Goal: Task Accomplishment & Management: Complete application form

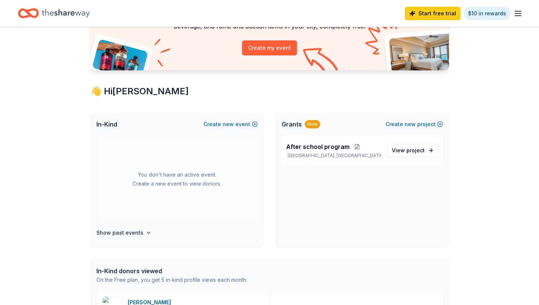
scroll to position [82, 0]
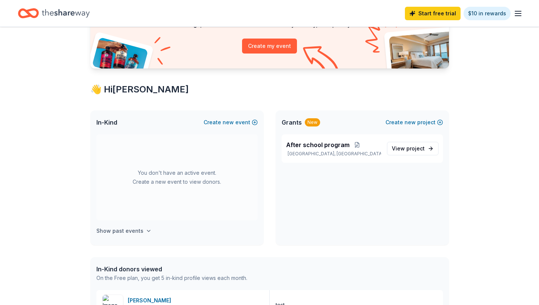
click at [146, 230] on icon "button" at bounding box center [149, 231] width 6 height 6
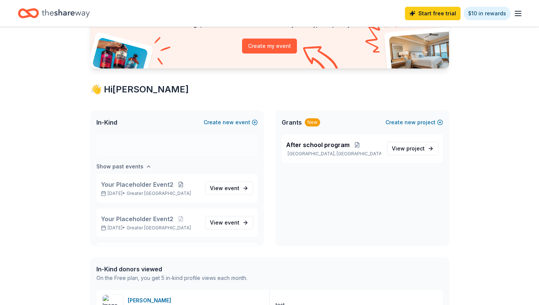
scroll to position [86, 0]
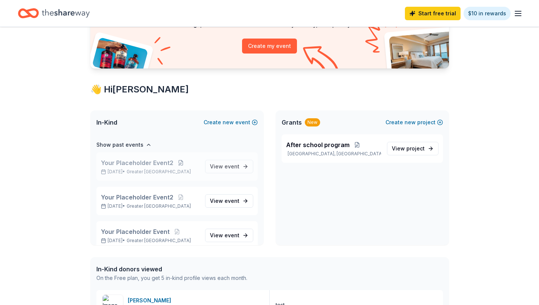
click at [160, 162] on span "Your Placeholder Event2" at bounding box center [137, 162] width 73 height 9
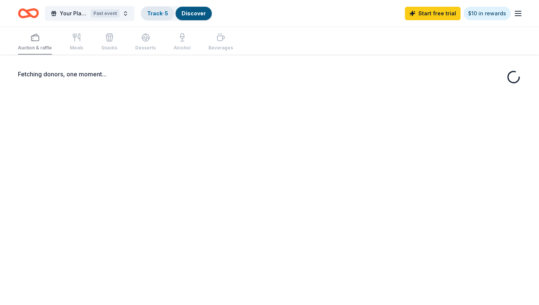
click at [151, 15] on link "Track · 5" at bounding box center [157, 13] width 21 height 6
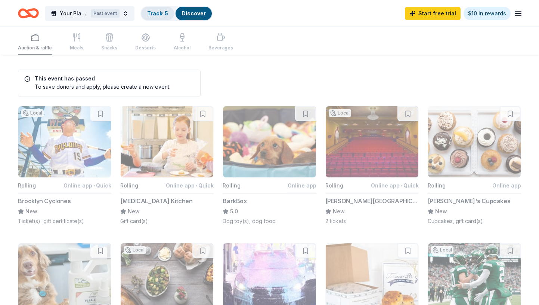
scroll to position [0, 0]
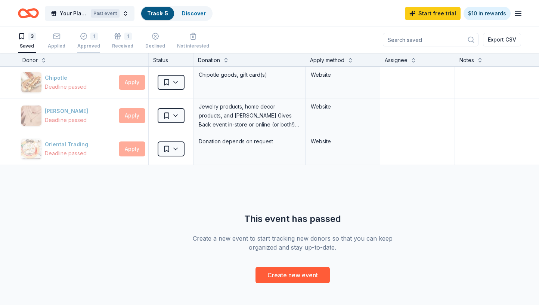
click at [83, 40] on div "1 Approved" at bounding box center [88, 41] width 23 height 16
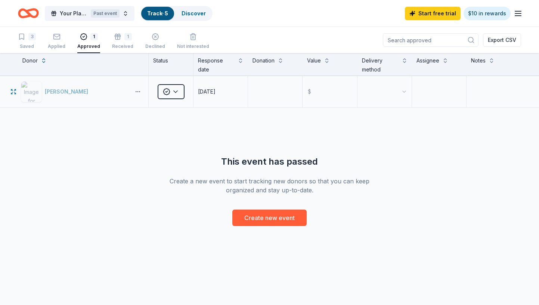
click at [138, 90] on button "button" at bounding box center [137, 92] width 15 height 6
click at [125, 145] on div "View application" at bounding box center [111, 141] width 66 height 13
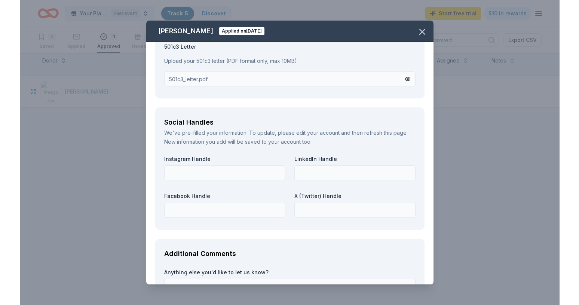
scroll to position [924, 0]
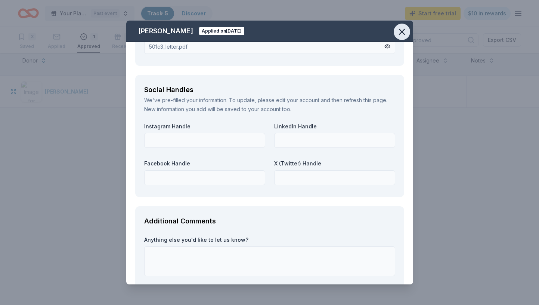
click at [399, 35] on icon "button" at bounding box center [402, 32] width 10 height 10
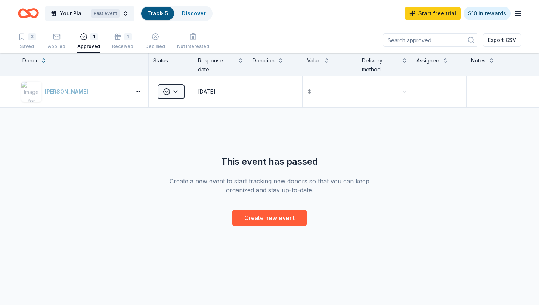
click at [304, 122] on div "Hannah Brand Approved 08/25/2025 $ This event has passed Create a new event to …" at bounding box center [269, 151] width 539 height 150
click at [179, 94] on html "Your Placeholder Event2 Past event Track · 5 Discover Start free trial $10 in r…" at bounding box center [269, 152] width 539 height 305
click at [179, 95] on html "Your Placeholder Event2 Past event Track · 5 Discover Start free trial $10 in r…" at bounding box center [269, 152] width 539 height 305
click at [140, 95] on div "[PERSON_NAME]" at bounding box center [83, 91] width 130 height 31
click at [139, 91] on button "button" at bounding box center [137, 92] width 15 height 6
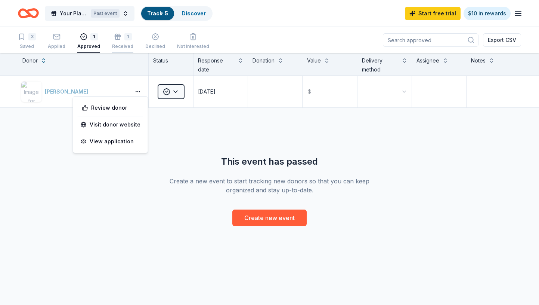
click at [114, 40] on icon "button" at bounding box center [117, 36] width 7 height 7
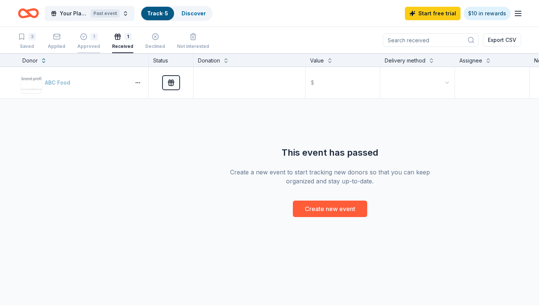
click at [88, 47] on div "Approved" at bounding box center [88, 46] width 23 height 6
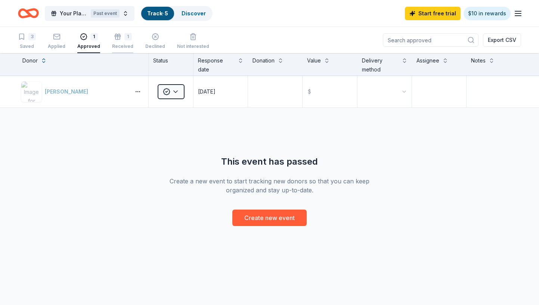
click at [122, 50] on button "1 Received" at bounding box center [122, 41] width 21 height 23
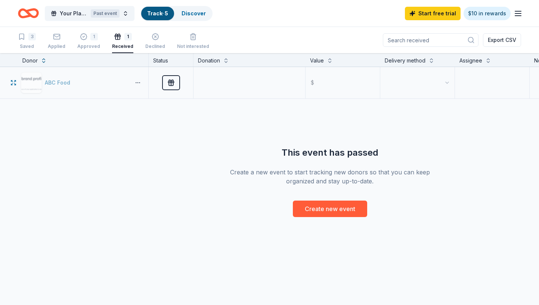
click at [140, 82] on button "button" at bounding box center [137, 83] width 15 height 6
click at [121, 150] on div "View winners" at bounding box center [111, 148] width 66 height 13
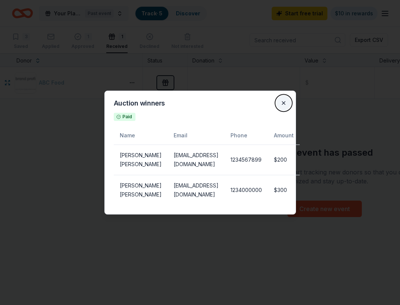
click at [277, 100] on button "Close" at bounding box center [283, 102] width 15 height 15
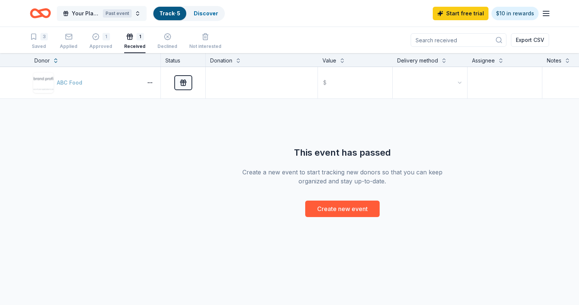
click at [138, 13] on button "Your Placeholder Event2 Past event" at bounding box center [102, 13] width 90 height 15
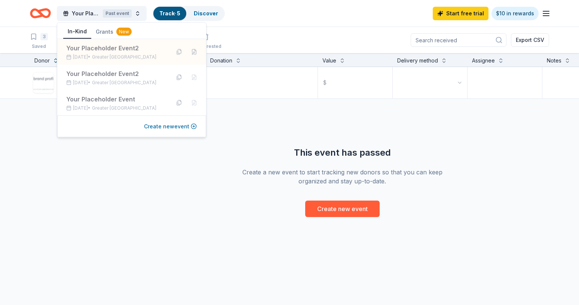
click at [194, 126] on button "Create new event" at bounding box center [170, 126] width 53 height 9
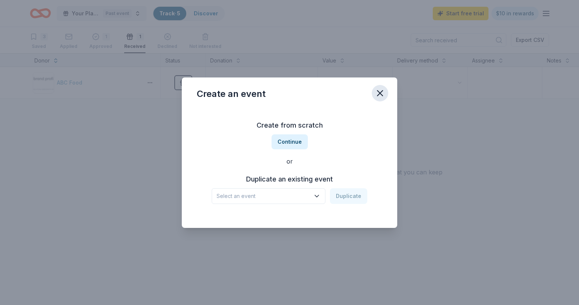
click at [381, 93] on icon "button" at bounding box center [379, 92] width 5 height 5
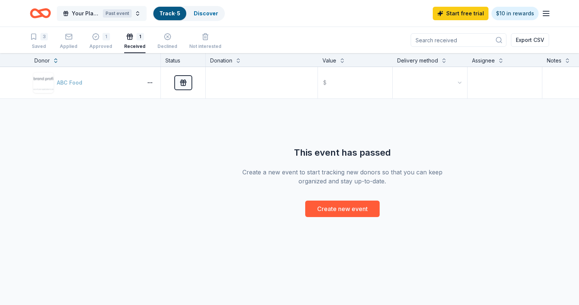
click at [140, 14] on button "Your Placeholder Event2 Past event" at bounding box center [102, 13] width 90 height 15
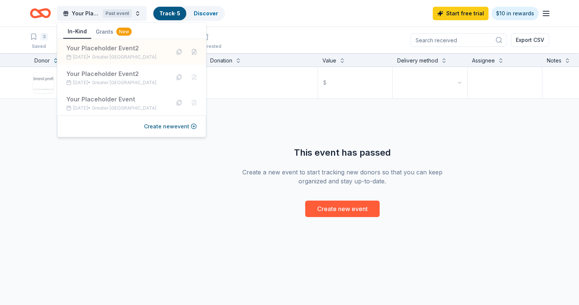
click at [276, 28] on div "3 Saved Applied 1 Approved 1 Received Declined Not interested Export CSV" at bounding box center [289, 40] width 519 height 26
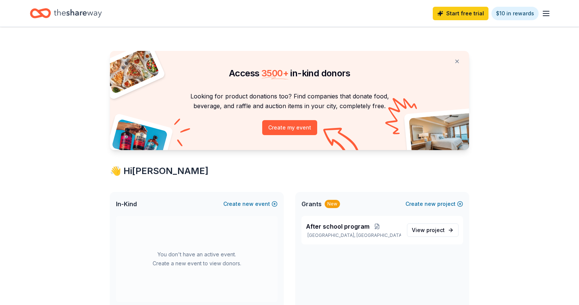
click at [523, 13] on icon "button" at bounding box center [545, 13] width 9 height 9
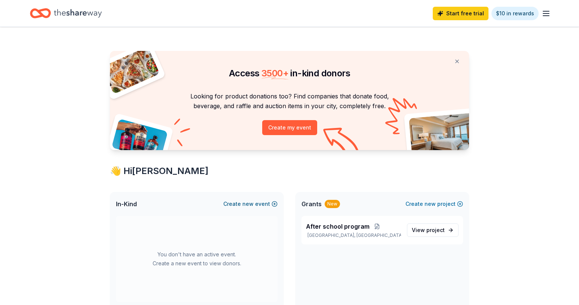
click at [271, 202] on button "Create new event" at bounding box center [250, 203] width 54 height 9
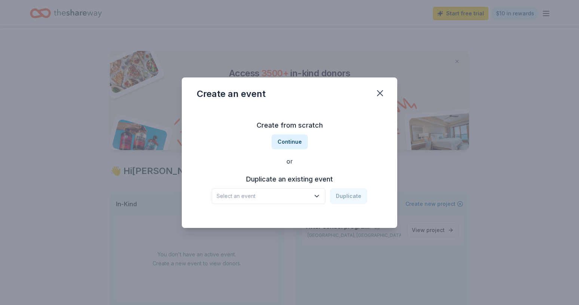
click at [289, 191] on span "Select an event" at bounding box center [262, 195] width 93 height 9
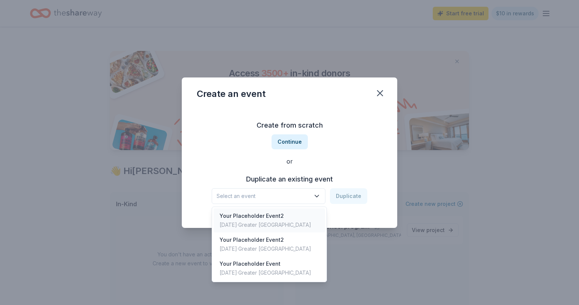
click at [272, 213] on div "Your Placeholder Event2" at bounding box center [265, 215] width 92 height 9
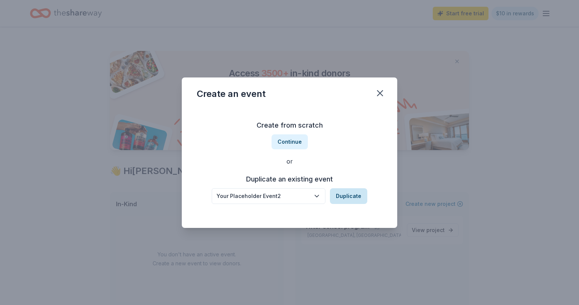
click at [352, 197] on button "Duplicate" at bounding box center [348, 196] width 37 height 16
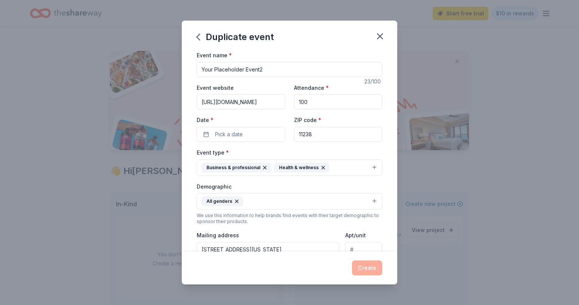
click at [267, 66] on input "Your Placeholder Event2" at bounding box center [289, 69] width 185 height 15
type input "Consignment Packages"
click at [245, 135] on button "Pick a date" at bounding box center [241, 134] width 88 height 15
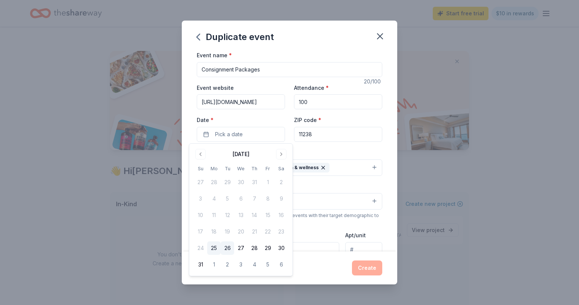
click at [230, 250] on button "26" at bounding box center [227, 247] width 13 height 13
click at [351, 151] on div "Event type * Business & professional Health & wellness" at bounding box center [289, 162] width 185 height 28
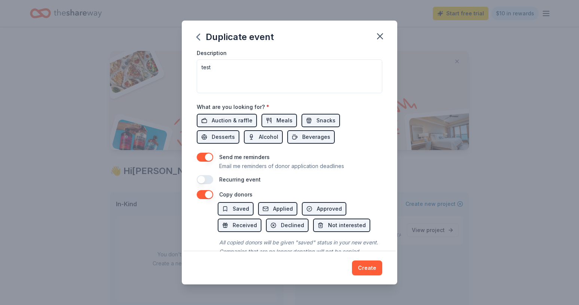
scroll to position [231, 0]
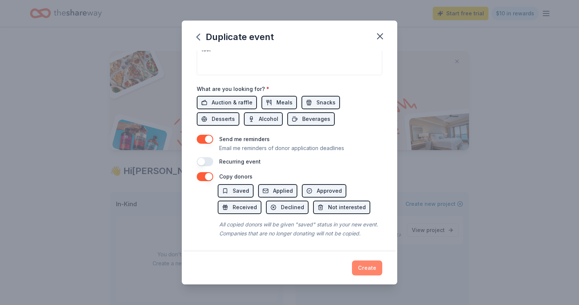
click at [370, 268] on button "Create" at bounding box center [367, 267] width 30 height 15
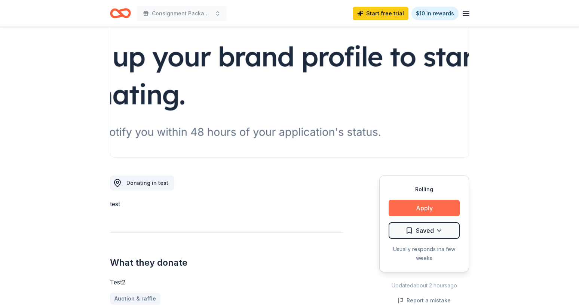
scroll to position [77, 0]
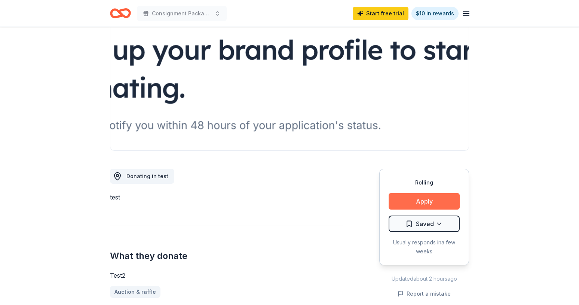
click at [419, 200] on button "Apply" at bounding box center [423, 201] width 71 height 16
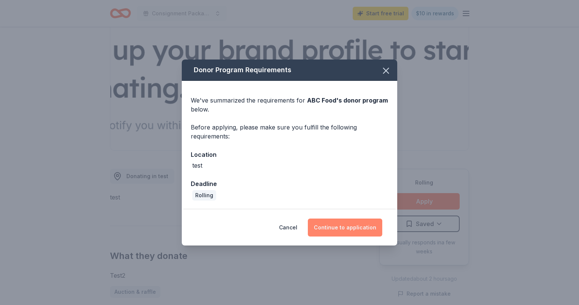
click at [337, 231] on button "Continue to application" at bounding box center [345, 227] width 74 height 18
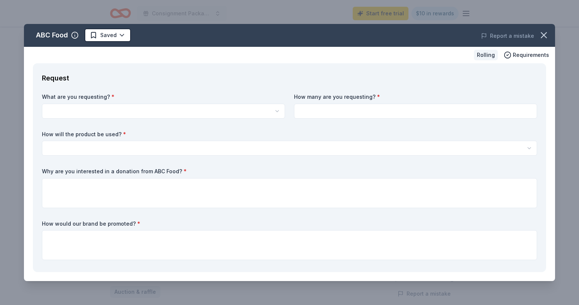
click at [172, 112] on html "Consignment Packages Start free trial $10 in rewards Rolling Share ABC Food New…" at bounding box center [289, 75] width 579 height 305
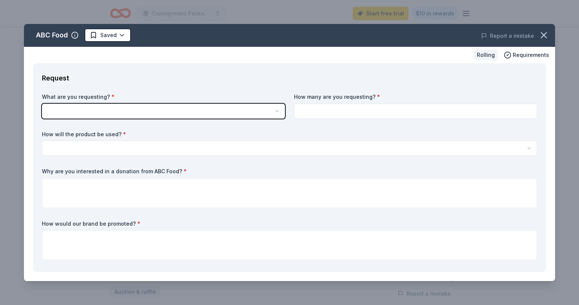
scroll to position [0, 0]
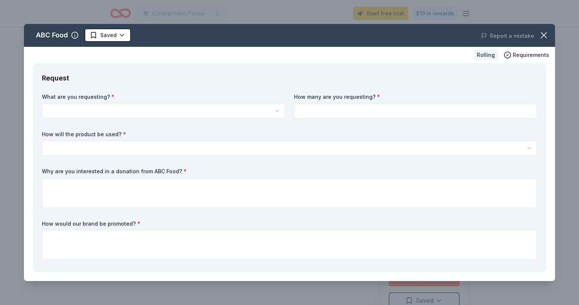
click at [156, 108] on html "Consignment Packages Start free trial $10 in rewards Rolling Share ABC Food New…" at bounding box center [289, 152] width 579 height 305
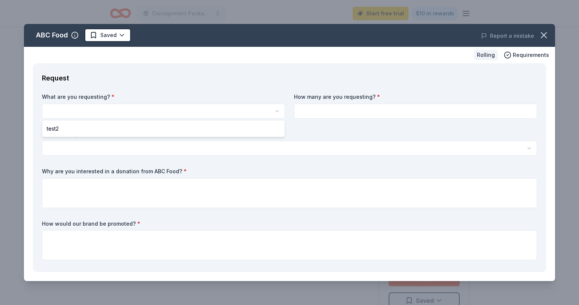
select select "test2"
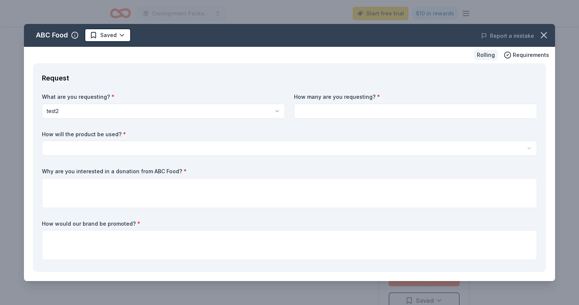
click at [299, 112] on input at bounding box center [415, 111] width 243 height 15
type input "2"
click at [256, 154] on html "Consignment Packages Start free trial $10 in rewards Rolling Share ABC Food New…" at bounding box center [289, 152] width 579 height 305
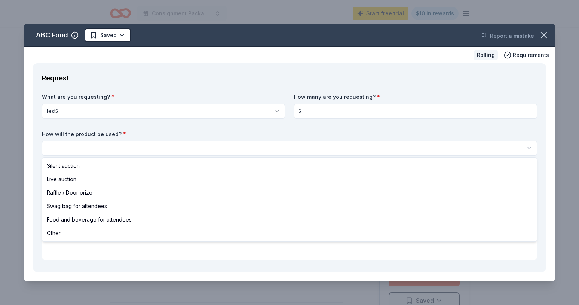
select select "liveAuction"
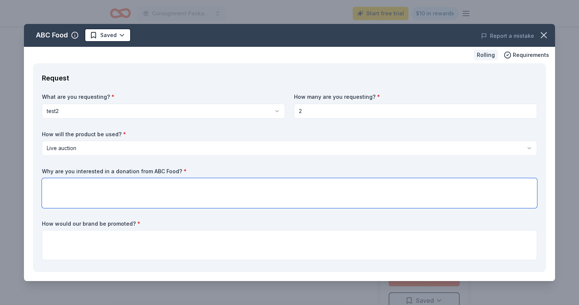
click at [228, 186] on textarea at bounding box center [289, 193] width 495 height 30
type textarea "test"
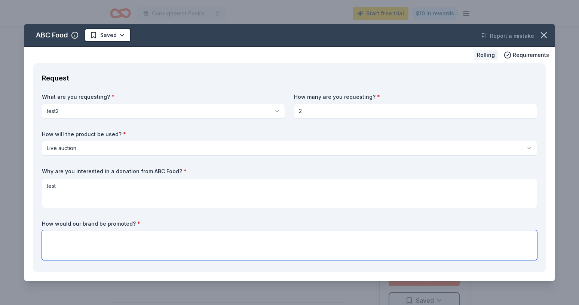
click at [185, 247] on textarea at bounding box center [289, 245] width 495 height 30
paste textarea "test"
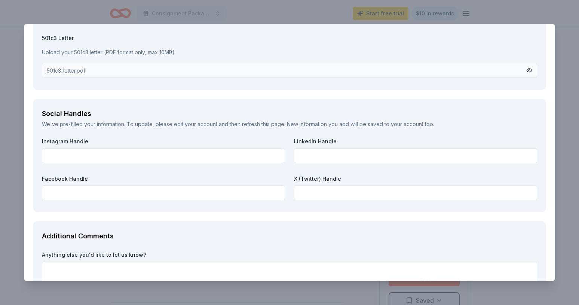
scroll to position [847, 0]
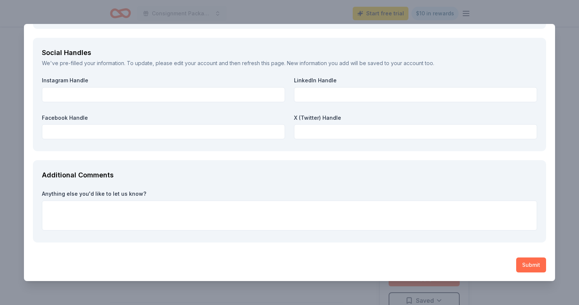
type textarea "test"
click at [528, 270] on button "Submit" at bounding box center [531, 264] width 30 height 15
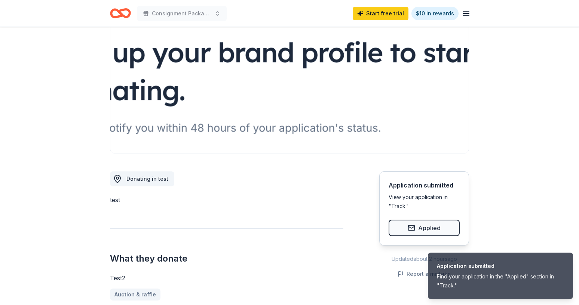
scroll to position [76, 0]
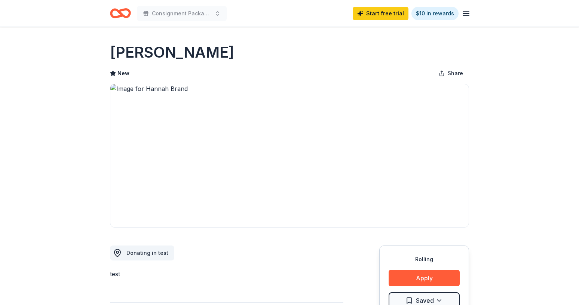
scroll to position [67, 0]
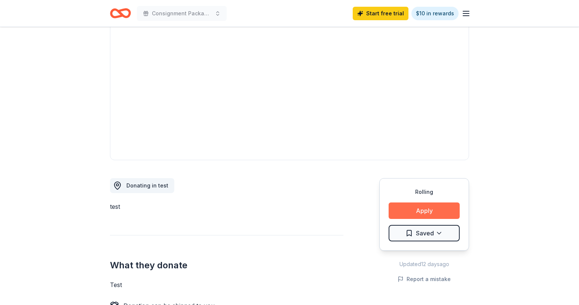
click at [421, 206] on button "Apply" at bounding box center [423, 210] width 71 height 16
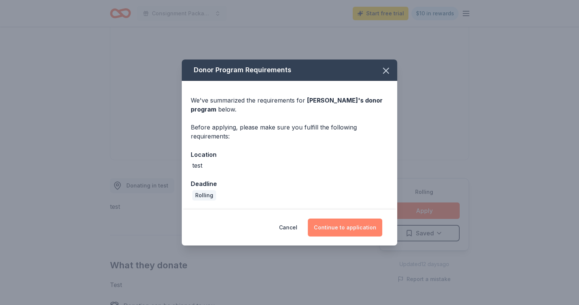
click at [339, 229] on button "Continue to application" at bounding box center [345, 227] width 74 height 18
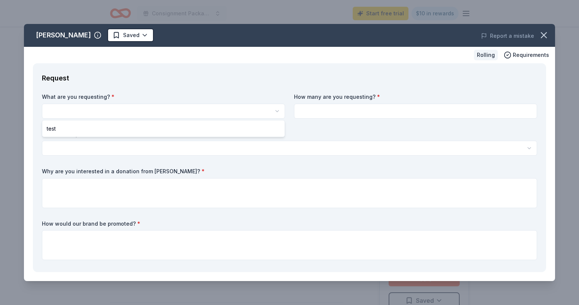
click at [113, 112] on html "Consignment Packages Start free trial $10 in rewards Rolling Share Hannah Brand…" at bounding box center [289, 152] width 579 height 305
select select "test"
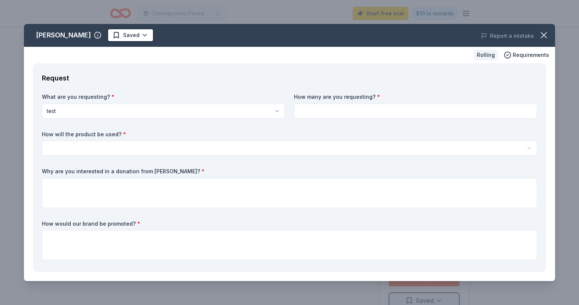
click at [344, 110] on input at bounding box center [415, 111] width 243 height 15
type input "2"
click at [258, 146] on html "Consignment Packages Start free trial $10 in rewards Rolling Share Hannah Brand…" at bounding box center [289, 152] width 579 height 305
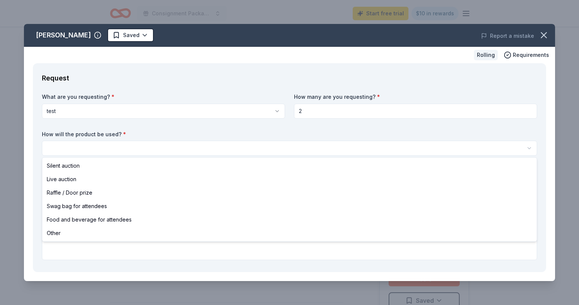
select select "liveAuction"
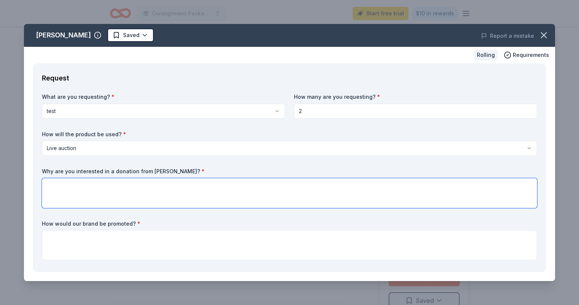
click at [224, 184] on textarea at bounding box center [289, 193] width 495 height 30
paste textarea "test"
type textarea "test"
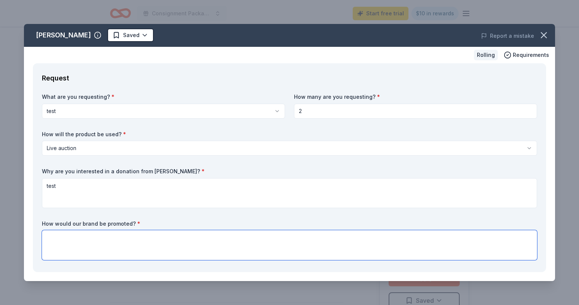
click at [210, 234] on textarea at bounding box center [289, 245] width 495 height 30
paste textarea "test"
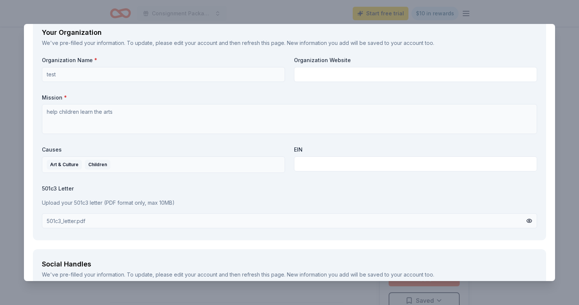
scroll to position [934, 0]
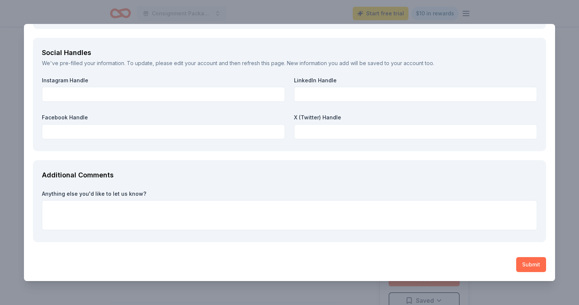
type textarea "test"
click at [539, 265] on button "Submit" at bounding box center [531, 264] width 30 height 15
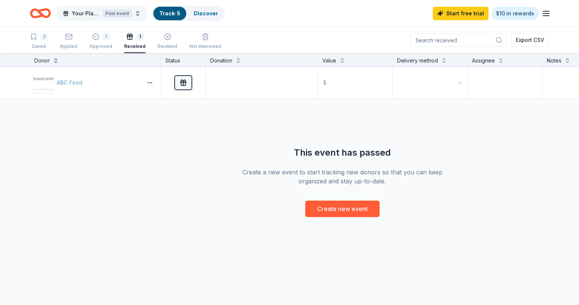
click at [135, 14] on button "Your Placeholder Event2 Past event" at bounding box center [102, 13] width 90 height 15
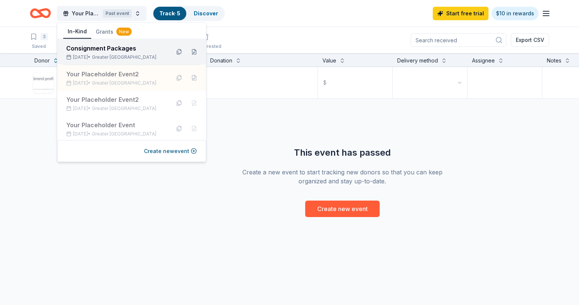
click at [126, 54] on span "Greater [GEOGRAPHIC_DATA]" at bounding box center [124, 57] width 64 height 6
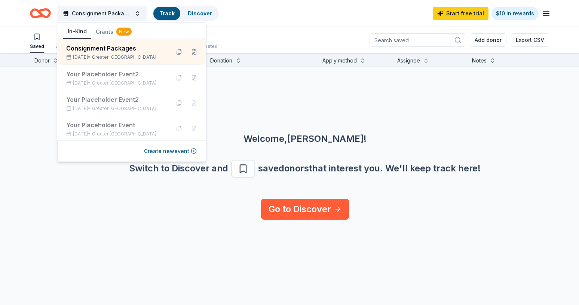
click at [261, 37] on div "Saved Applied Approved Received Declined Not interested Add donor Export CSV" at bounding box center [289, 40] width 519 height 26
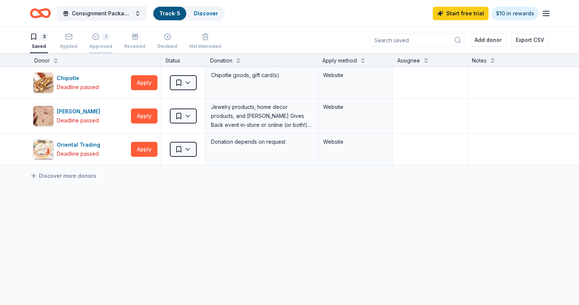
click at [97, 42] on div "2 Approved" at bounding box center [100, 41] width 23 height 16
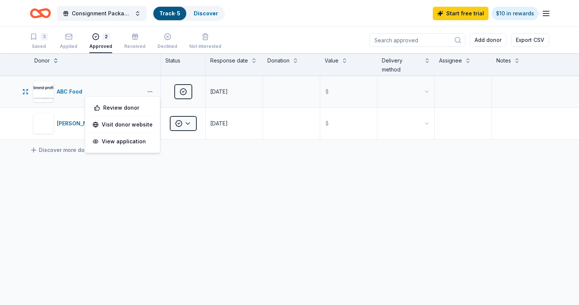
click at [148, 91] on button "button" at bounding box center [149, 92] width 15 height 6
click at [137, 139] on div "View application" at bounding box center [123, 141] width 66 height 13
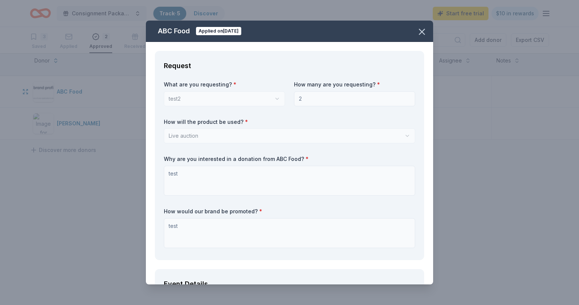
drag, startPoint x: 421, startPoint y: 30, endPoint x: 316, endPoint y: 74, distance: 113.5
click at [399, 41] on div "ABC Food Applied on 8/25/25 Request What are you requesting? * test2 How many a…" at bounding box center [289, 153] width 287 height 264
click at [421, 34] on icon "button" at bounding box center [421, 32] width 10 height 10
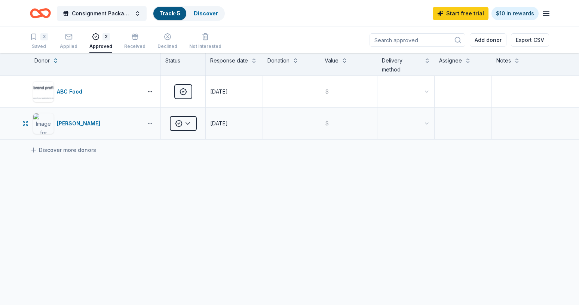
click at [150, 124] on button "button" at bounding box center [149, 123] width 15 height 6
click at [247, 184] on div "ABC Food Approved 08/25/2025 $ Hannah Brand Approved 08/25/2025 $ Discover more…" at bounding box center [289, 178] width 579 height 204
click at [151, 121] on button "button" at bounding box center [149, 123] width 15 height 6
click at [141, 171] on div "View application" at bounding box center [123, 172] width 66 height 13
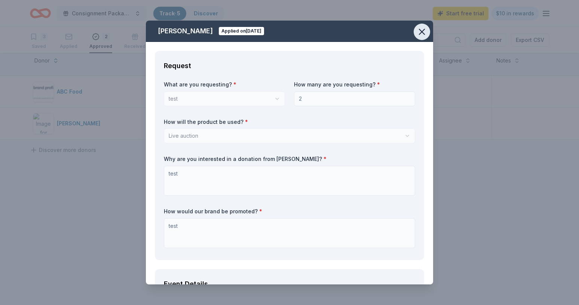
click at [422, 35] on icon "button" at bounding box center [421, 32] width 10 height 10
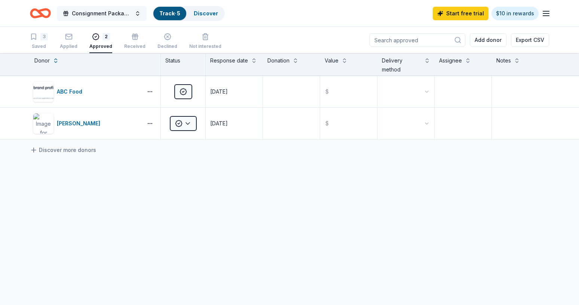
click at [136, 13] on button "Consignment Packages" at bounding box center [102, 13] width 90 height 15
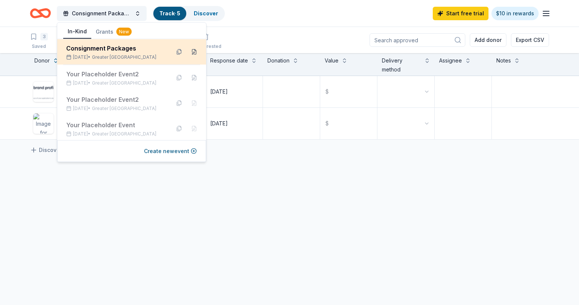
click at [195, 53] on button at bounding box center [194, 52] width 12 height 12
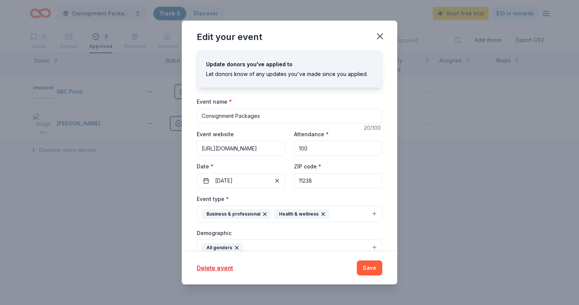
click at [233, 189] on div "Event name * Consignment Packages 20 /100 Event website [URL][DOMAIN_NAME] Atte…" at bounding box center [289, 270] width 185 height 347
click at [233, 181] on button "08/26/2025" at bounding box center [241, 180] width 88 height 15
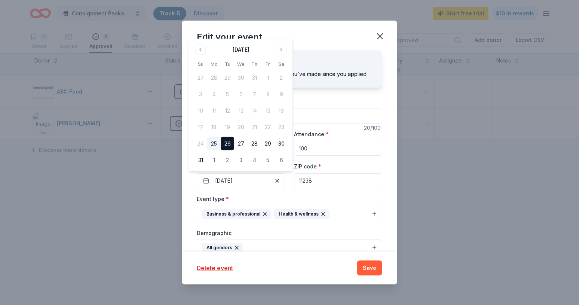
click at [211, 143] on button "25" at bounding box center [213, 143] width 13 height 13
click at [369, 268] on button "Save" at bounding box center [369, 267] width 25 height 15
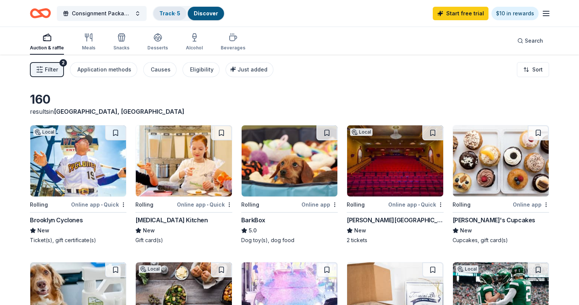
click at [167, 11] on link "Track · 5" at bounding box center [169, 13] width 21 height 6
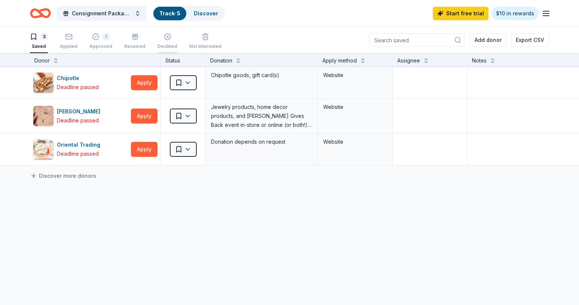
scroll to position [0, 0]
click at [139, 14] on button "Consignment Packages" at bounding box center [102, 13] width 90 height 15
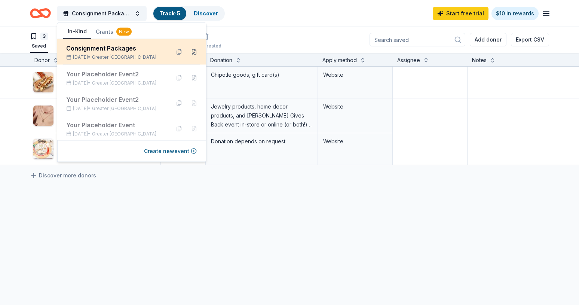
click at [192, 54] on button at bounding box center [194, 52] width 12 height 12
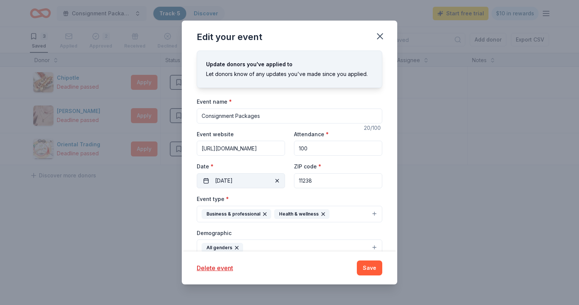
click at [231, 179] on button "[DATE]" at bounding box center [241, 180] width 88 height 15
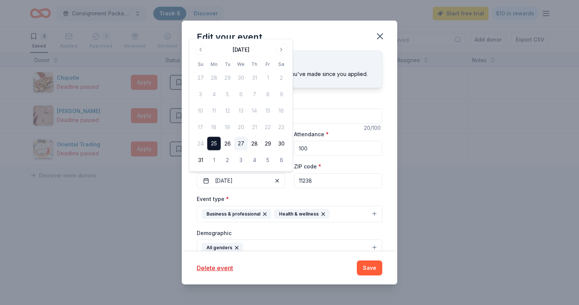
click at [241, 144] on button "27" at bounding box center [240, 143] width 13 height 13
click at [374, 268] on button "Save" at bounding box center [369, 267] width 25 height 15
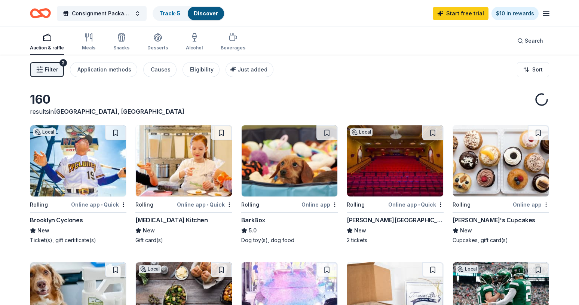
click at [95, 36] on div "Auction & raffle Meals Snacks Desserts Alcohol Beverages" at bounding box center [137, 42] width 215 height 25
click at [166, 17] on div "Track · 5" at bounding box center [169, 13] width 33 height 13
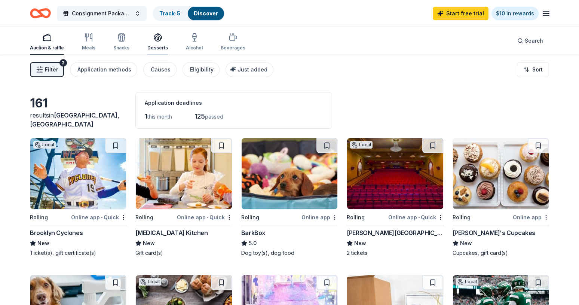
scroll to position [0, 0]
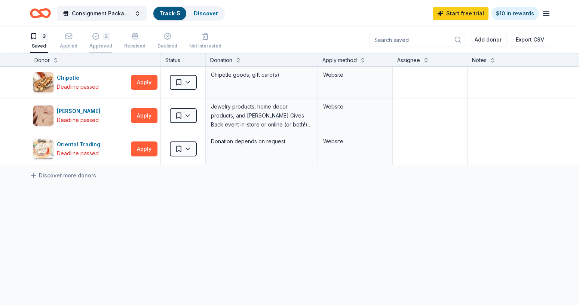
click at [104, 44] on div "Approved" at bounding box center [100, 46] width 23 height 6
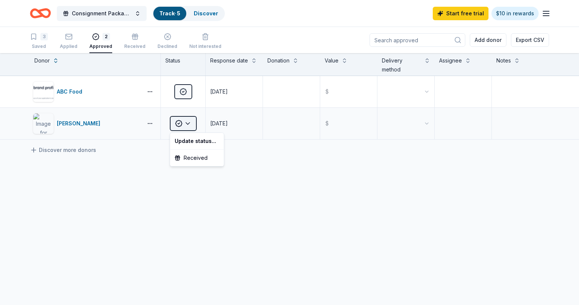
click at [190, 124] on html "Consignment Packages Track · 5 Discover Start free trial $10 in rewards 3 Saved…" at bounding box center [289, 152] width 579 height 305
click at [138, 172] on html "Consignment Packages Track · 5 Discover Start free trial $10 in rewards 3 Saved…" at bounding box center [289, 152] width 579 height 305
click at [139, 16] on button "Consignment Packages" at bounding box center [102, 13] width 90 height 15
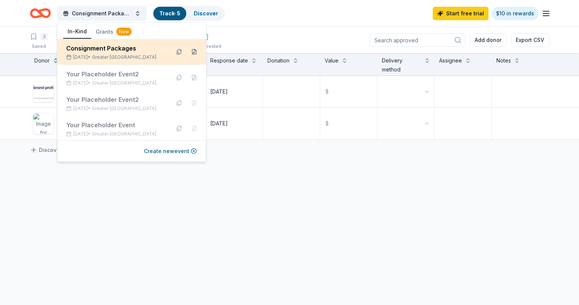
click at [195, 52] on button at bounding box center [194, 52] width 12 height 12
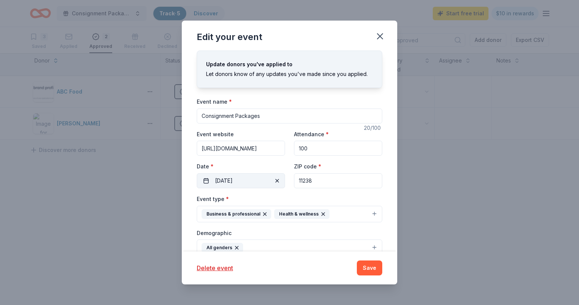
click at [238, 178] on button "[DATE]" at bounding box center [241, 180] width 88 height 15
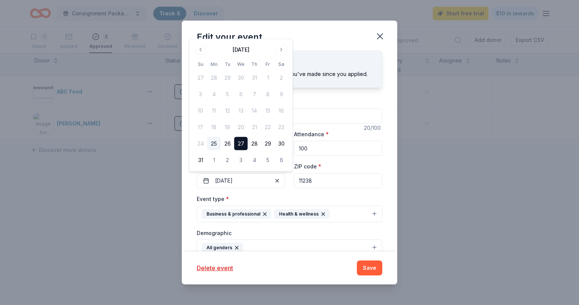
click at [213, 142] on button "25" at bounding box center [213, 143] width 13 height 13
click at [330, 183] on input "11238" at bounding box center [338, 180] width 88 height 15
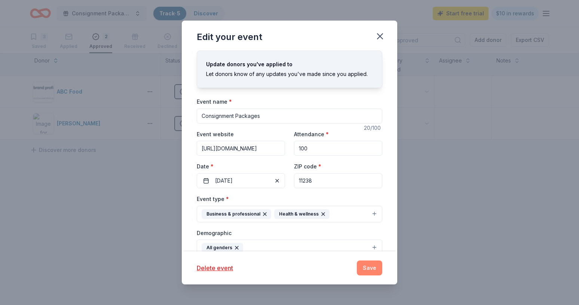
click at [379, 270] on button "Save" at bounding box center [369, 267] width 25 height 15
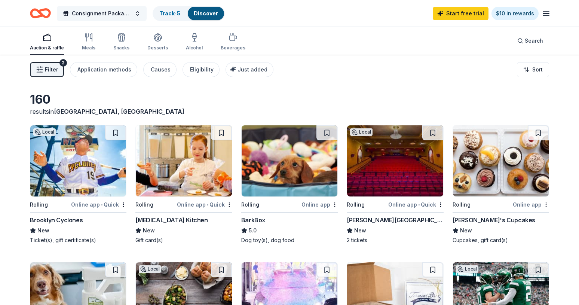
click at [137, 12] on button "Consignment Packages" at bounding box center [102, 13] width 90 height 15
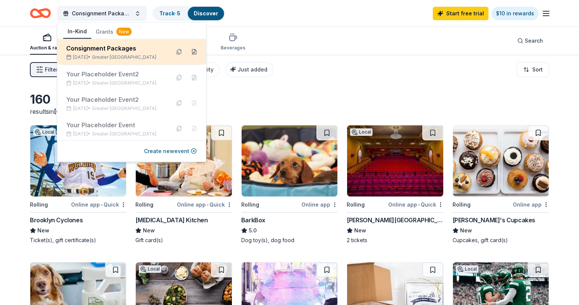
click at [196, 52] on button at bounding box center [194, 52] width 12 height 12
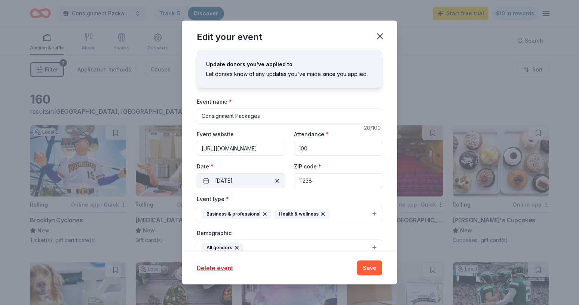
click at [235, 183] on button "[DATE]" at bounding box center [241, 180] width 88 height 15
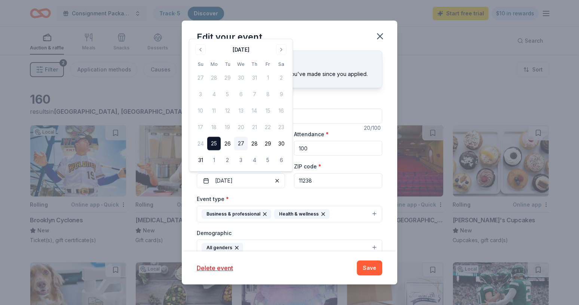
click at [240, 143] on button "27" at bounding box center [240, 143] width 13 height 13
click at [361, 266] on button "Save" at bounding box center [369, 267] width 25 height 15
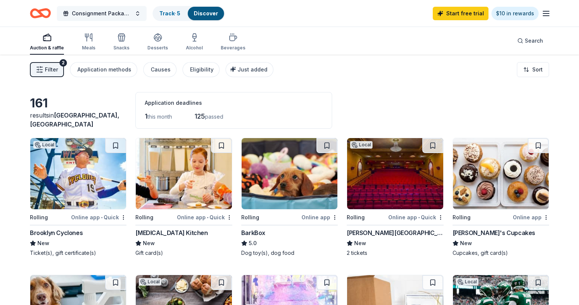
click at [139, 13] on button "Consignment Packages" at bounding box center [102, 13] width 90 height 15
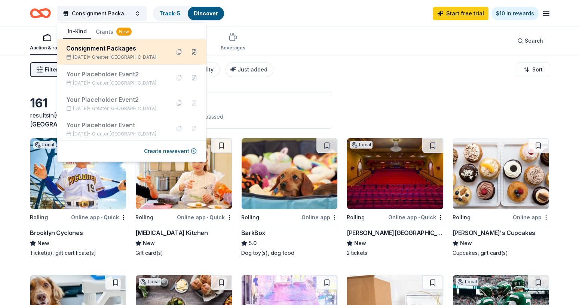
click at [196, 54] on button at bounding box center [194, 52] width 12 height 12
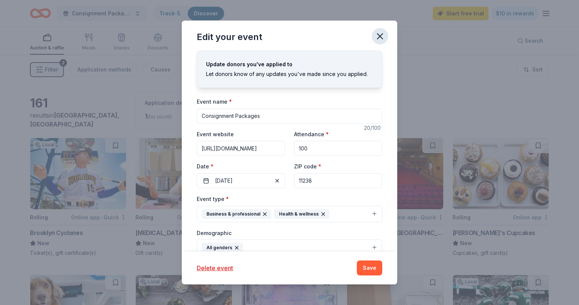
click at [381, 36] on icon "button" at bounding box center [380, 36] width 10 height 10
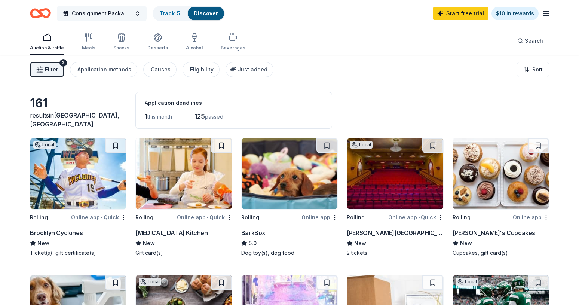
click at [138, 15] on button "Consignment Packages" at bounding box center [102, 13] width 90 height 15
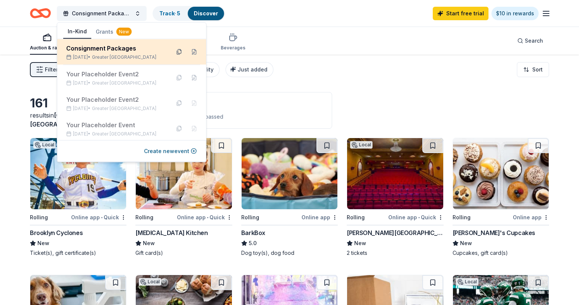
click at [175, 54] on button at bounding box center [179, 52] width 12 height 12
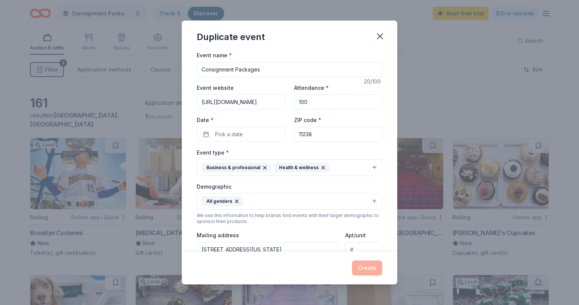
drag, startPoint x: 261, startPoint y: 69, endPoint x: 247, endPoint y: 69, distance: 13.5
click at [247, 69] on input "Consignment Packages" at bounding box center [289, 69] width 185 height 15
type input "Consignment Test"
click at [237, 131] on span "Pick a date" at bounding box center [229, 134] width 28 height 9
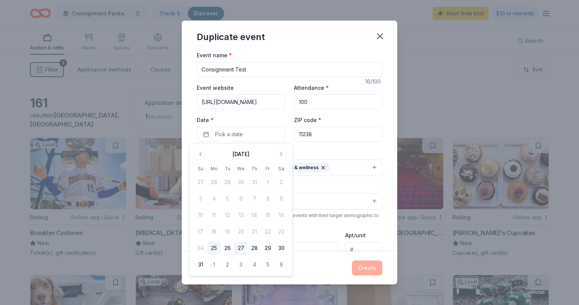
click at [242, 249] on button "27" at bounding box center [240, 247] width 13 height 13
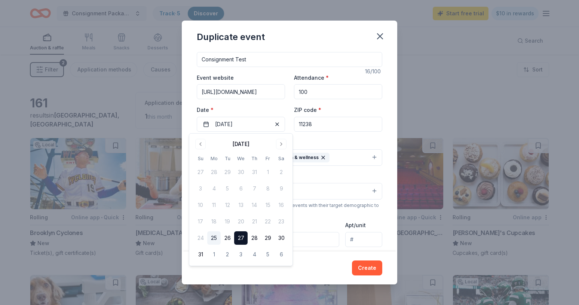
click at [349, 176] on div "Demographic All genders" at bounding box center [289, 186] width 185 height 28
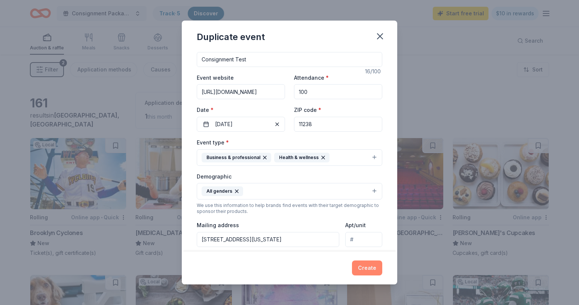
click at [371, 263] on button "Create" at bounding box center [367, 267] width 30 height 15
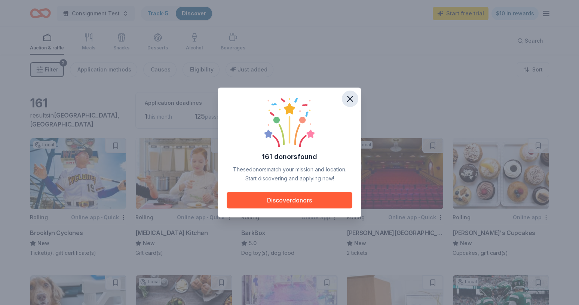
click at [351, 98] on icon "button" at bounding box center [350, 98] width 10 height 10
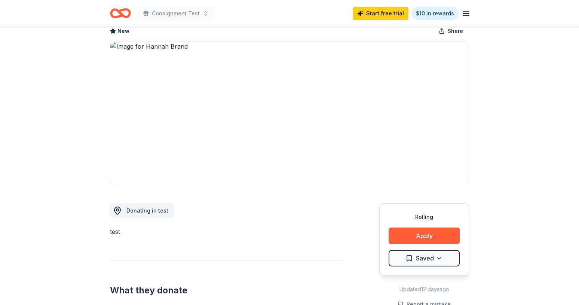
scroll to position [44, 0]
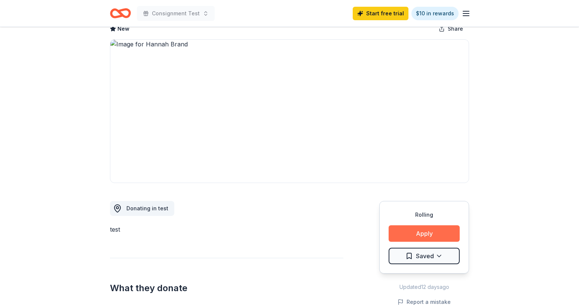
click at [417, 234] on button "Apply" at bounding box center [423, 233] width 71 height 16
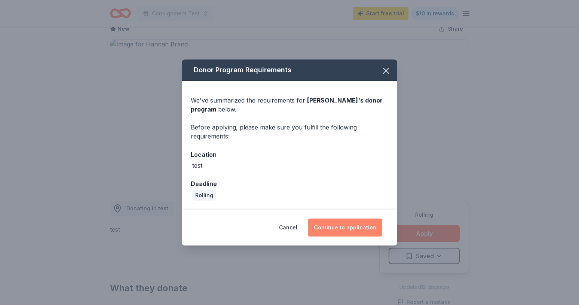
click at [361, 228] on button "Continue to application" at bounding box center [345, 227] width 74 height 18
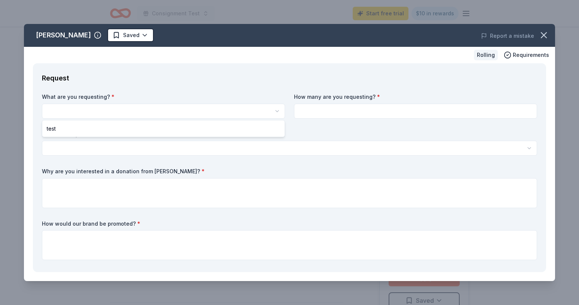
click at [197, 107] on html "Consignment Test Start free trial $10 in rewards Rolling Share [PERSON_NAME] Ne…" at bounding box center [289, 152] width 579 height 305
select select "test"
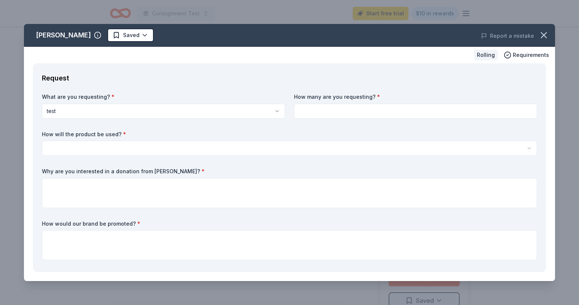
click at [357, 114] on input at bounding box center [415, 111] width 243 height 15
type input "2"
click at [320, 144] on html "Consignment Test Start free trial $10 in rewards Rolling Share [PERSON_NAME] Ne…" at bounding box center [289, 152] width 579 height 305
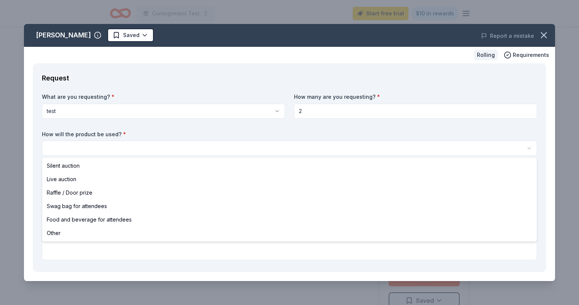
select select "silentAuction"
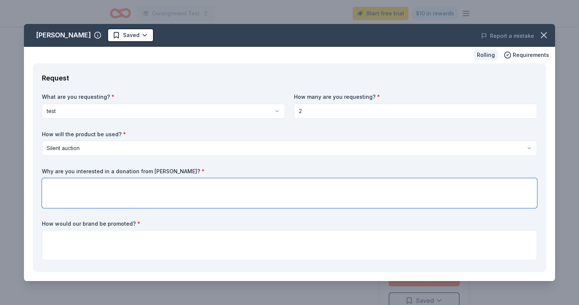
click at [272, 190] on textarea at bounding box center [289, 193] width 495 height 30
type textarea "test"
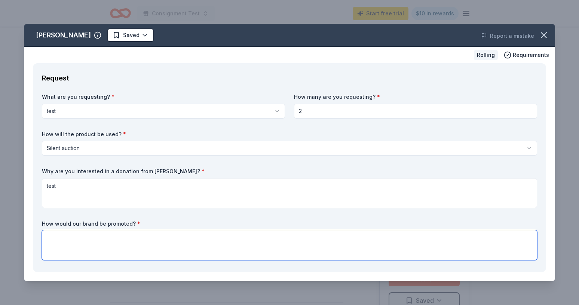
click at [228, 247] on textarea at bounding box center [289, 245] width 495 height 30
paste textarea "test"
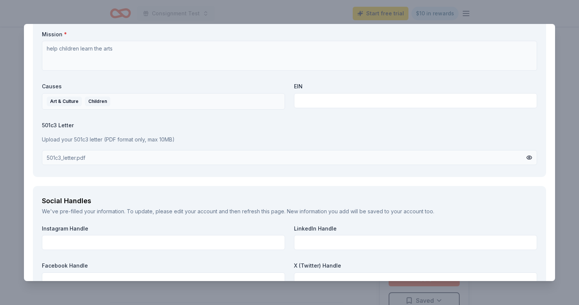
scroll to position [934, 0]
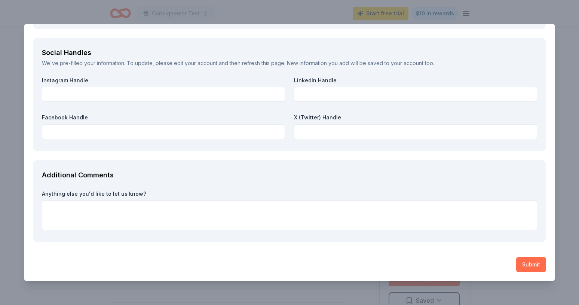
type textarea "test"
click at [533, 264] on button "Submit" at bounding box center [531, 264] width 30 height 15
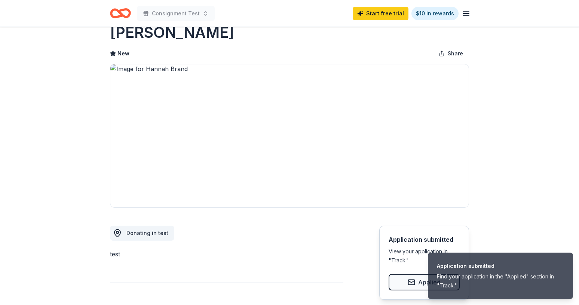
scroll to position [24, 0]
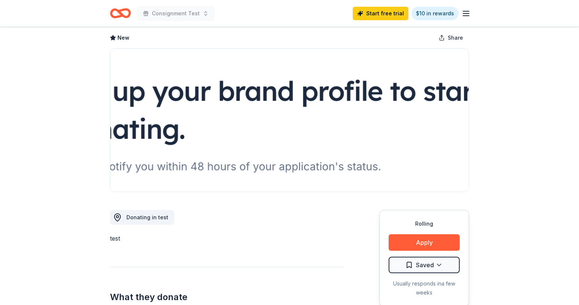
scroll to position [42, 0]
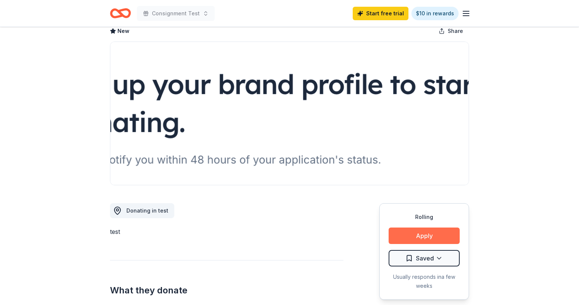
click at [421, 239] on button "Apply" at bounding box center [423, 235] width 71 height 16
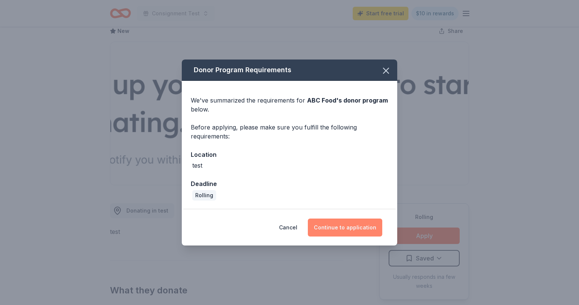
click at [322, 220] on button "Continue to application" at bounding box center [345, 227] width 74 height 18
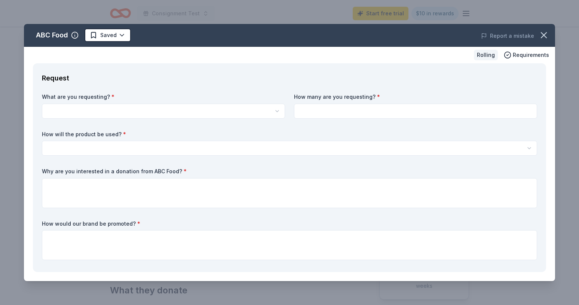
click at [181, 119] on div "What are you requesting? * test2 How many are you requesting? * How will the pr…" at bounding box center [289, 178] width 495 height 170
click at [181, 112] on html "Consignment Test Start free trial $10 in rewards Rolling Share ABC Food New Sha…" at bounding box center [289, 152] width 579 height 305
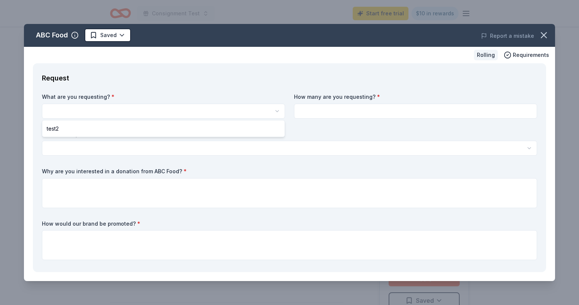
select select "test2"
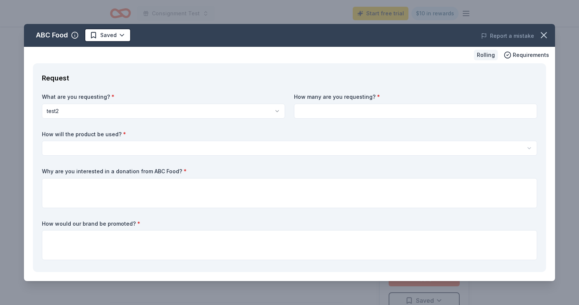
click at [326, 120] on div "What are you requesting? * test2 test2 How many are you requesting? * How will …" at bounding box center [289, 178] width 495 height 170
click at [325, 113] on input at bounding box center [415, 111] width 243 height 15
type input "2"
click at [286, 143] on html "Consignment Test Start free trial $10 in rewards Rolling Share ABC Food New Sha…" at bounding box center [289, 152] width 579 height 305
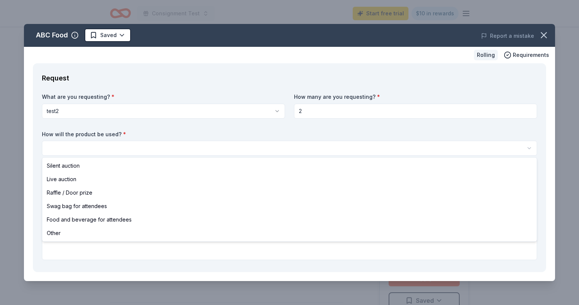
select select "liveAuction"
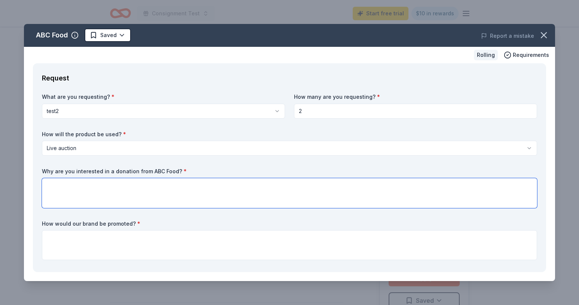
click at [211, 191] on textarea at bounding box center [289, 193] width 495 height 30
type textarea "test"
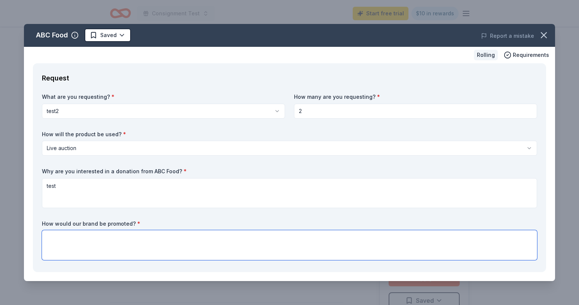
click at [173, 247] on textarea at bounding box center [289, 245] width 495 height 30
paste textarea "test"
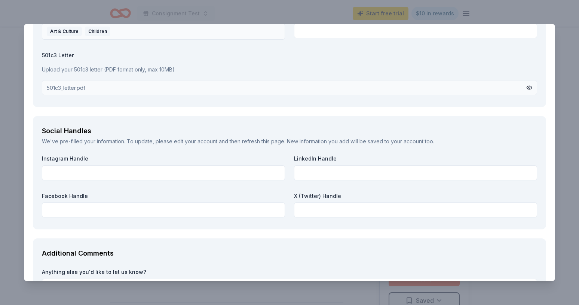
scroll to position [847, 0]
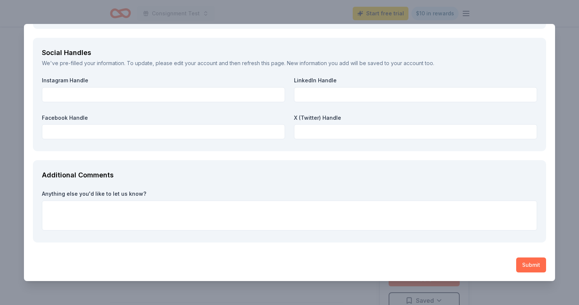
type textarea "test"
click at [539, 269] on button "Submit" at bounding box center [531, 264] width 30 height 15
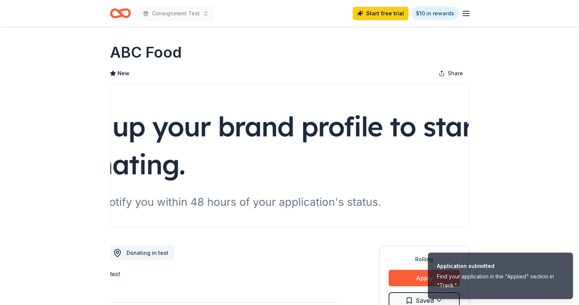
click at [127, 16] on icon "Home" at bounding box center [124, 12] width 12 height 7
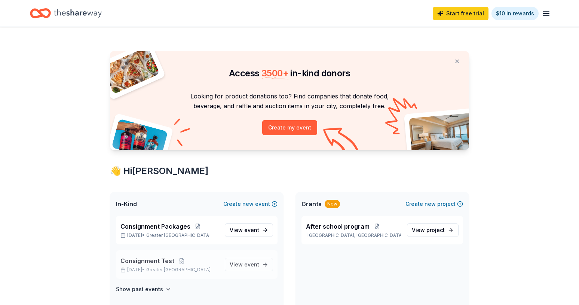
click at [162, 259] on span "Consignment Test" at bounding box center [147, 260] width 54 height 9
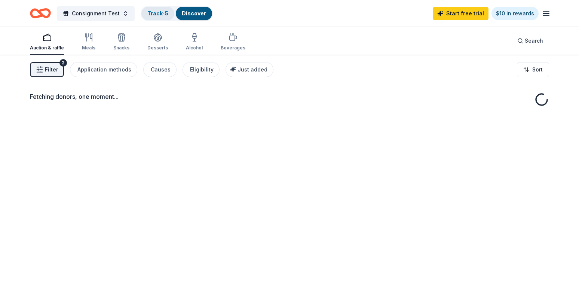
click at [160, 14] on link "Track · 5" at bounding box center [157, 13] width 21 height 6
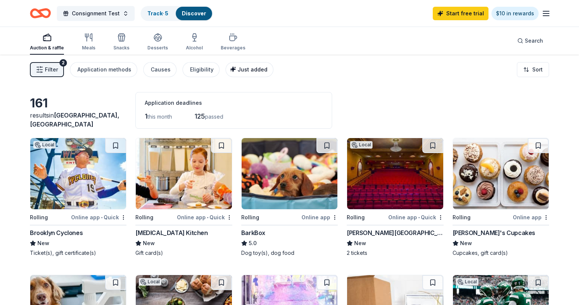
scroll to position [0, 0]
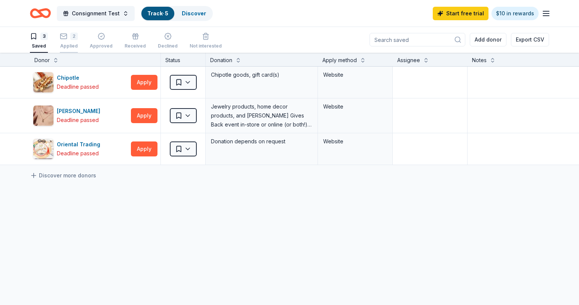
click at [70, 42] on div "2 Applied" at bounding box center [69, 41] width 18 height 16
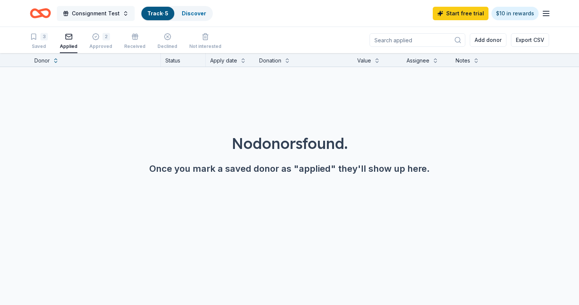
click at [124, 15] on button "Consignment Test" at bounding box center [96, 13] width 78 height 15
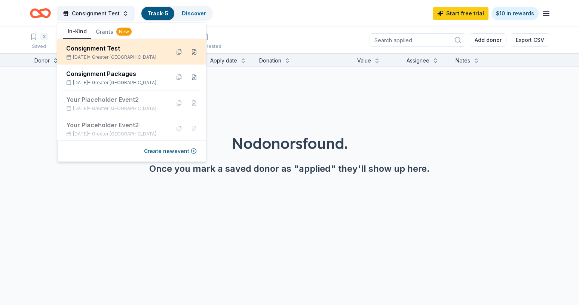
click at [194, 52] on button at bounding box center [194, 52] width 12 height 12
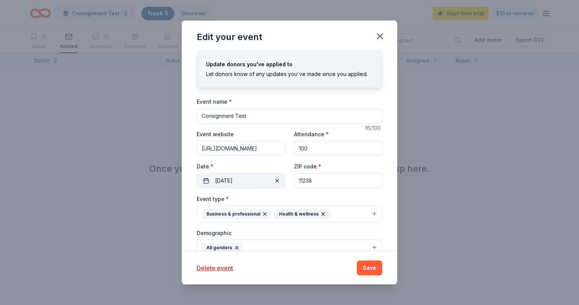
click at [237, 176] on button "[DATE]" at bounding box center [241, 180] width 88 height 15
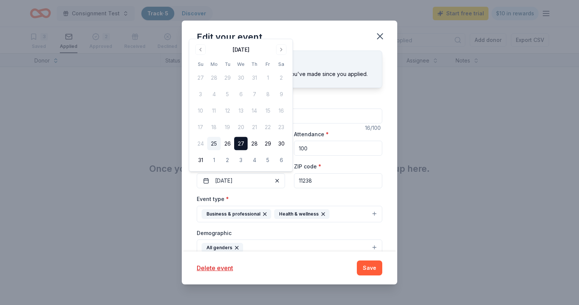
click at [210, 141] on button "25" at bounding box center [213, 143] width 13 height 13
click at [339, 165] on div "ZIP code * 11238" at bounding box center [338, 175] width 88 height 27
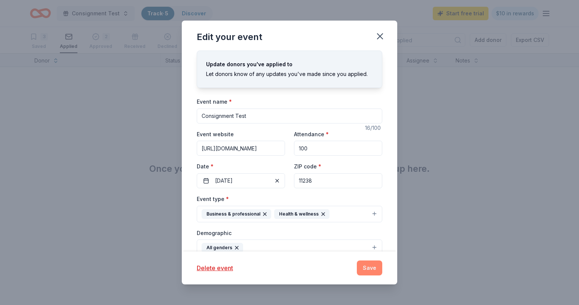
click at [373, 264] on button "Save" at bounding box center [369, 267] width 25 height 15
